Goal: Find specific page/section: Find specific page/section

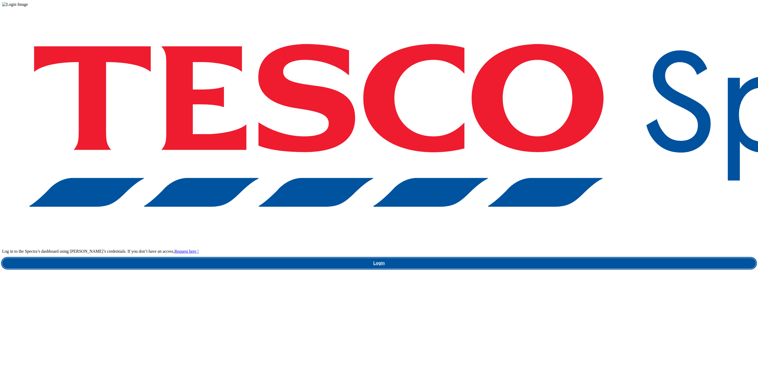
click at [563, 258] on link "Login" at bounding box center [379, 263] width 754 height 11
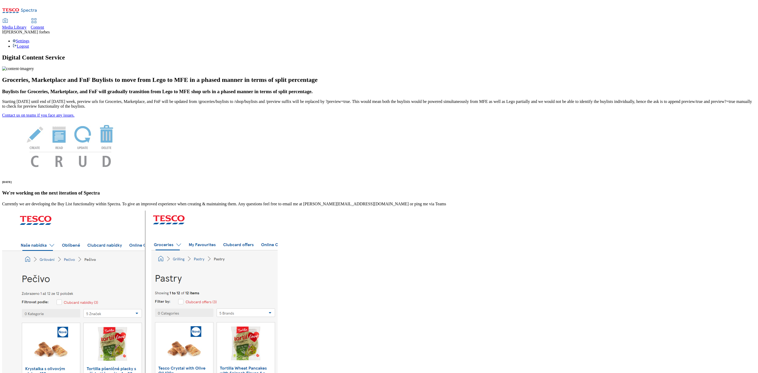
click at [27, 25] on div "Media Library" at bounding box center [14, 27] width 24 height 5
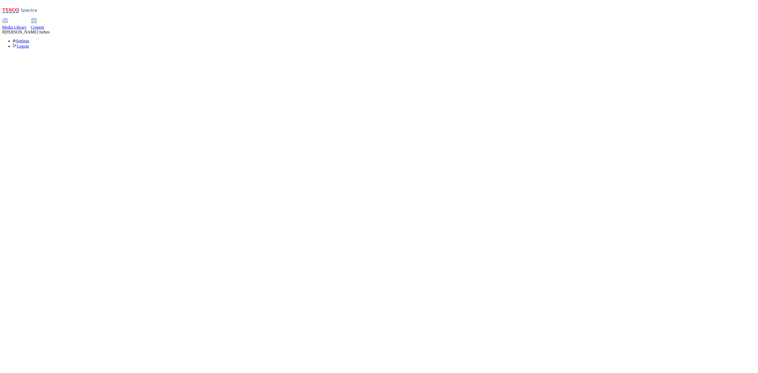
select select "flare-ghs-mktg"
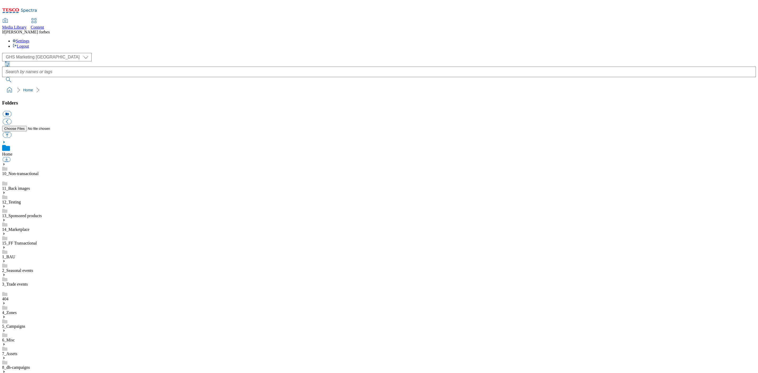
scroll to position [0, 0]
click at [5, 246] on use at bounding box center [3, 247] width 1 height 3
click at [5, 357] on use at bounding box center [3, 358] width 1 height 3
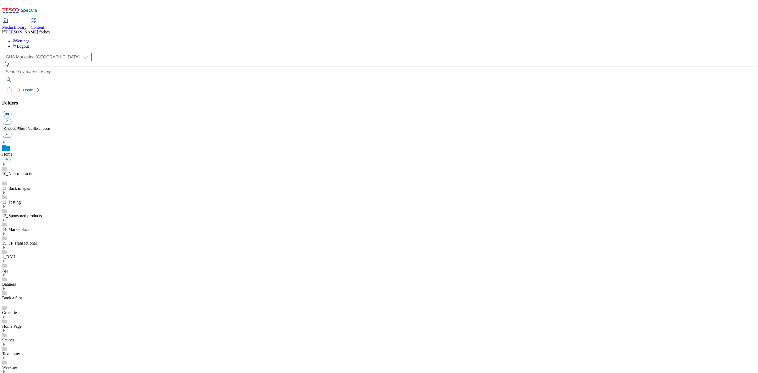
scroll to position [355, 0]
click at [672, 85] on ol "Home 1_BAU Weeklies 2024 2435" at bounding box center [380, 90] width 751 height 10
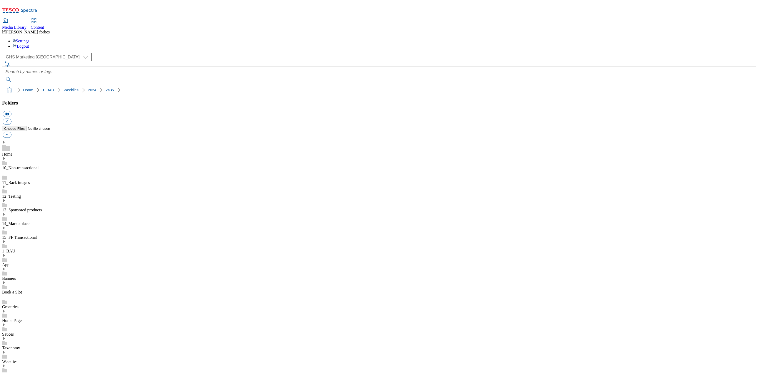
scroll to position [158, 0]
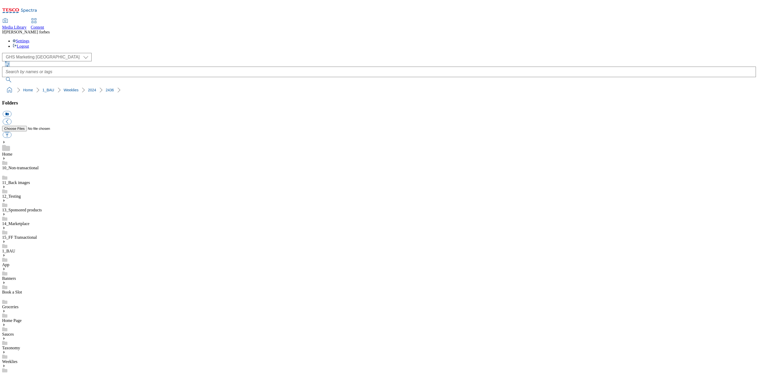
scroll to position [263, 0]
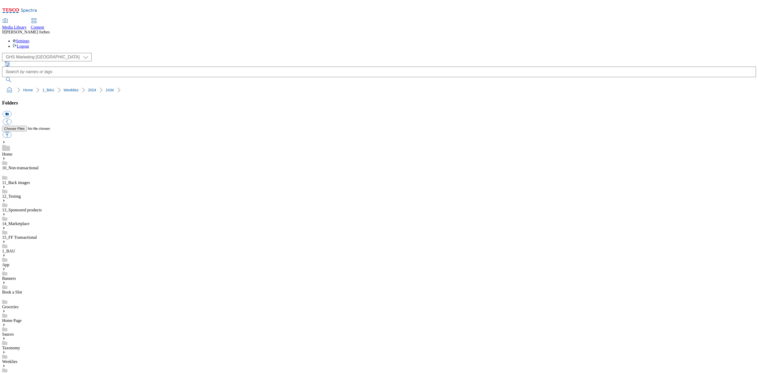
scroll to position [0, 0]
